Goal: Task Accomplishment & Management: Use online tool/utility

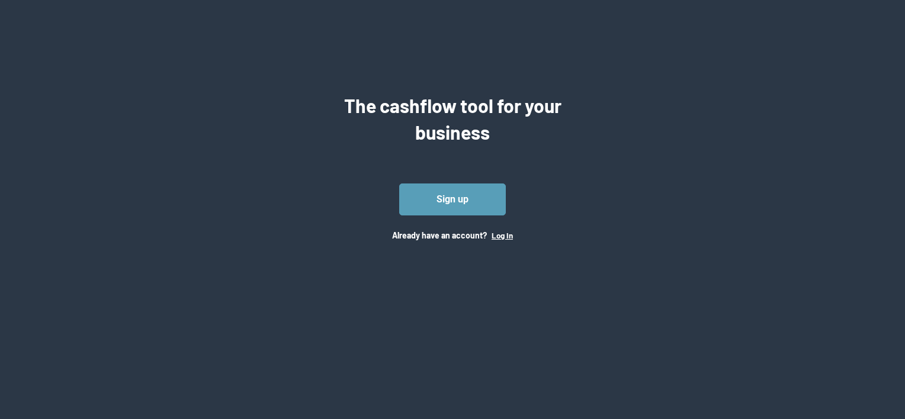
click at [504, 231] on button "Log In" at bounding box center [501, 235] width 21 height 9
click at [445, 203] on link "Sign up" at bounding box center [452, 200] width 107 height 32
